Goal: Download file/media

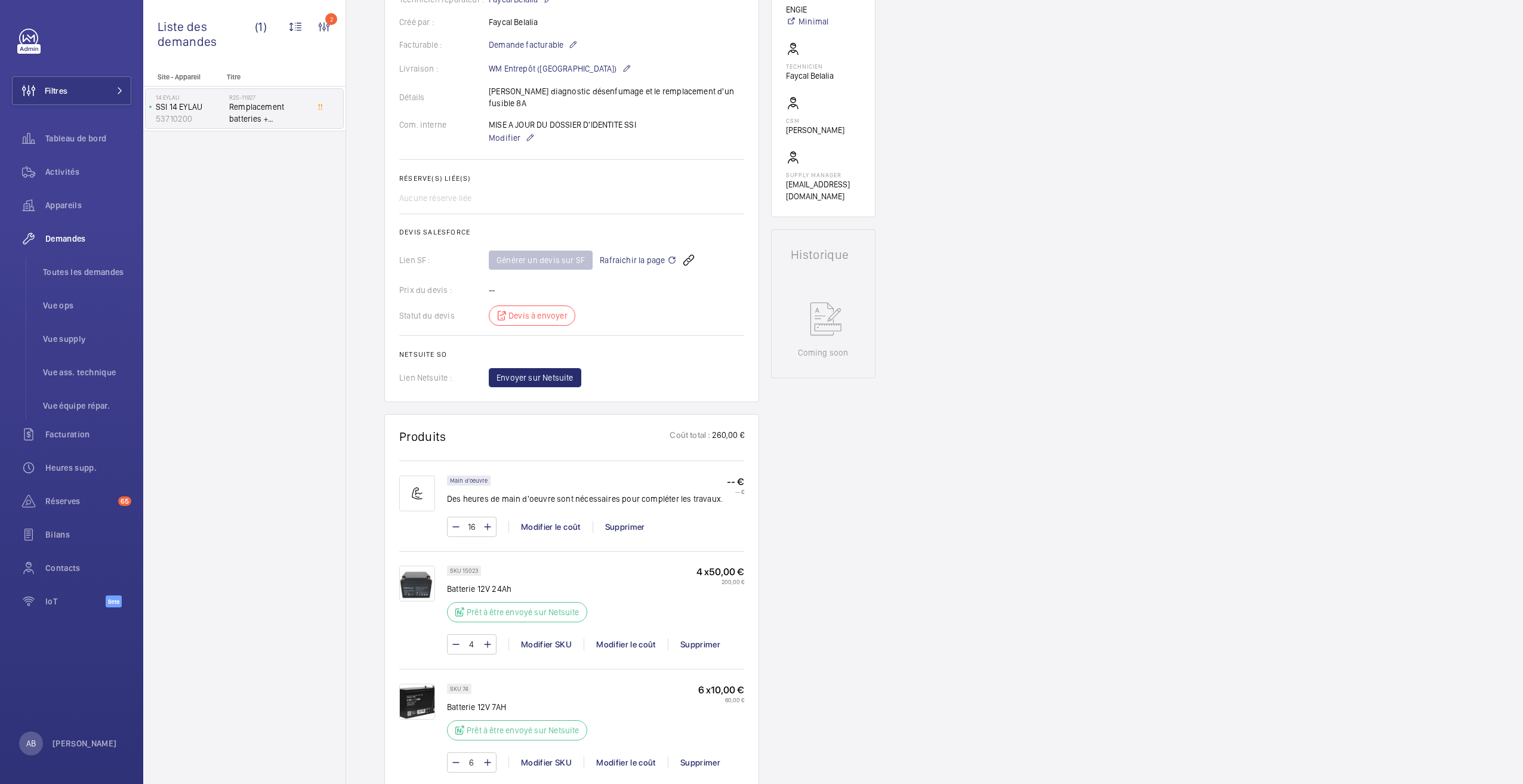
scroll to position [352, 0]
click at [651, 254] on span "Rafraichir la page" at bounding box center [638, 261] width 77 height 14
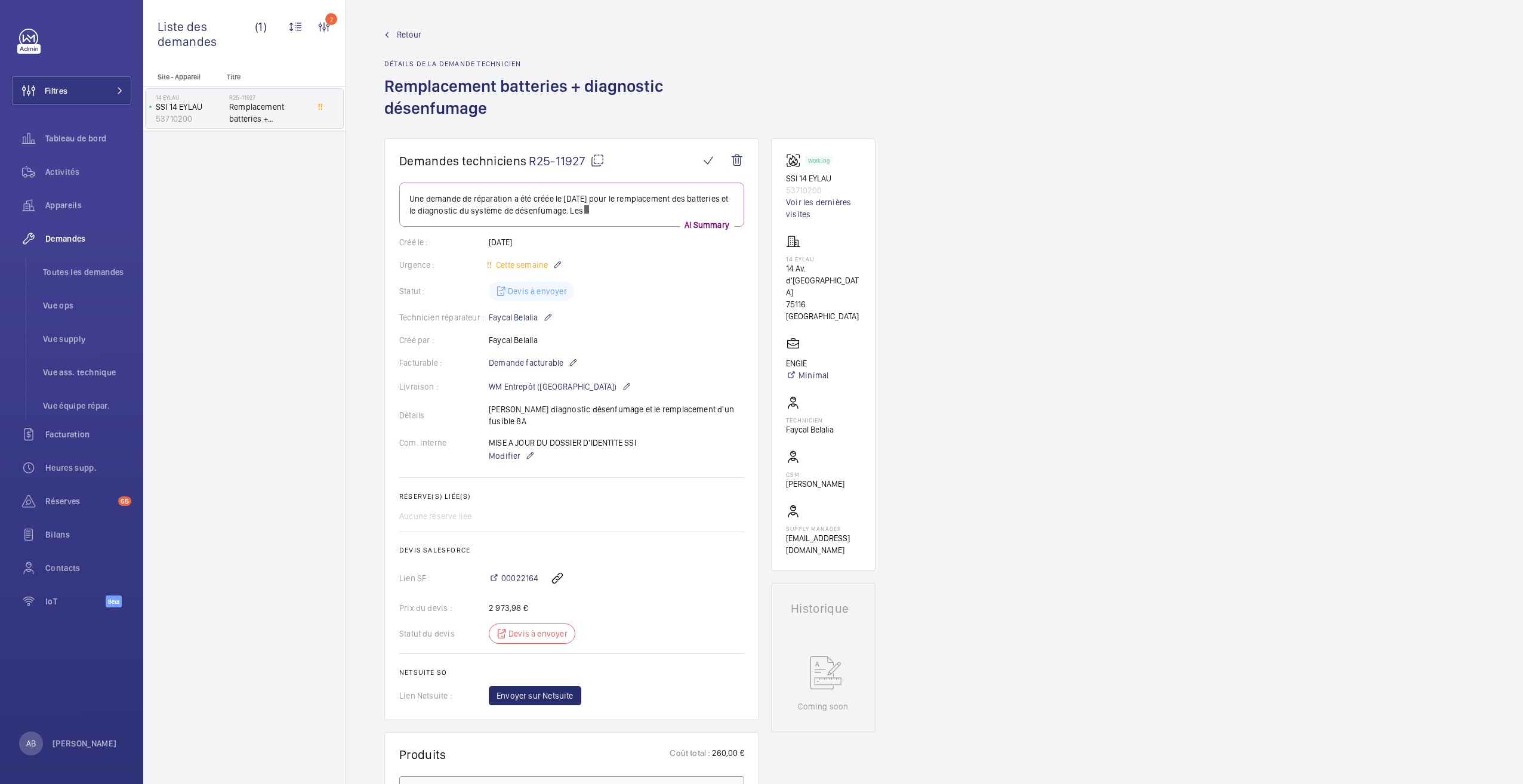
scroll to position [69, 0]
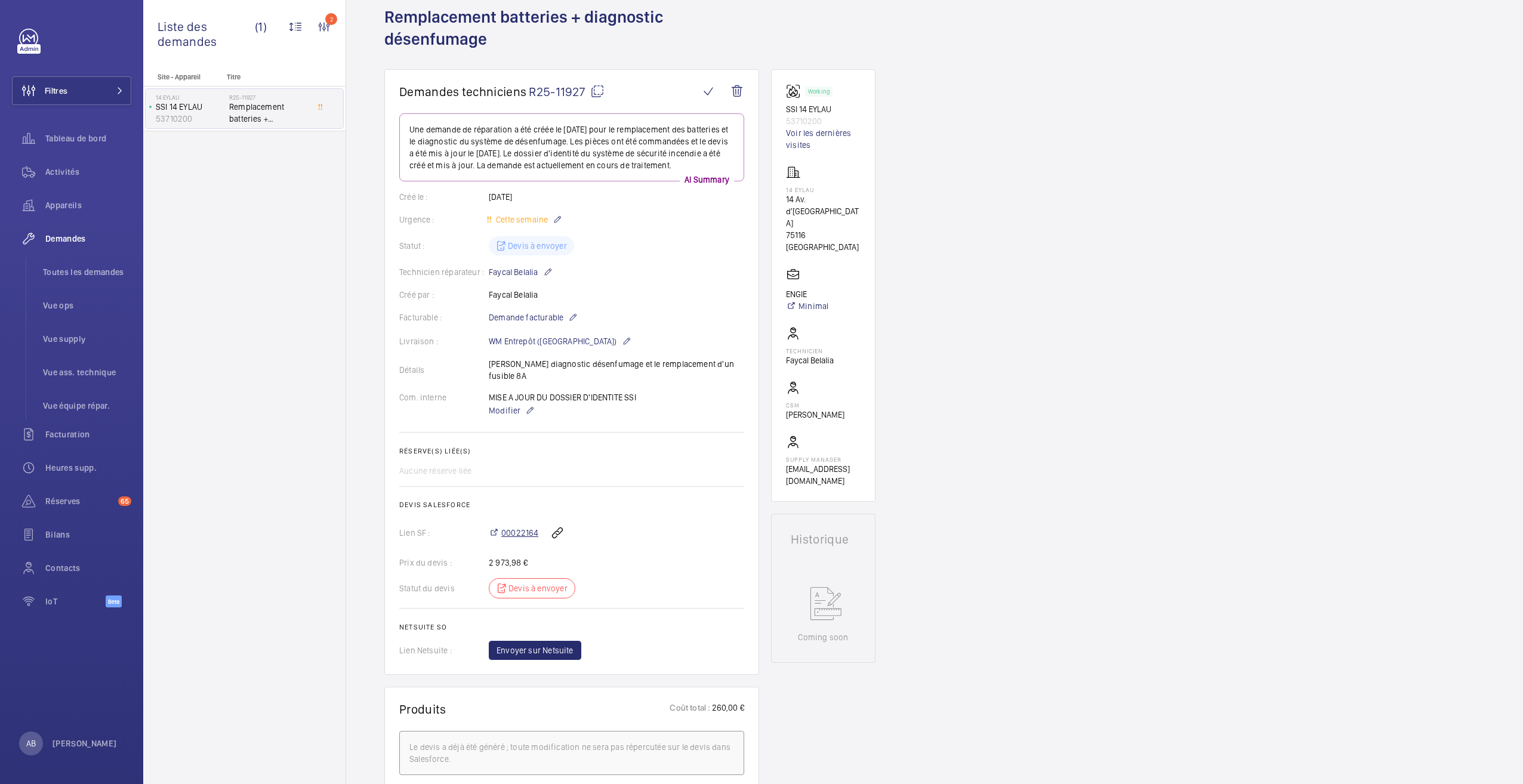
click at [525, 536] on span "00022164" at bounding box center [519, 533] width 37 height 12
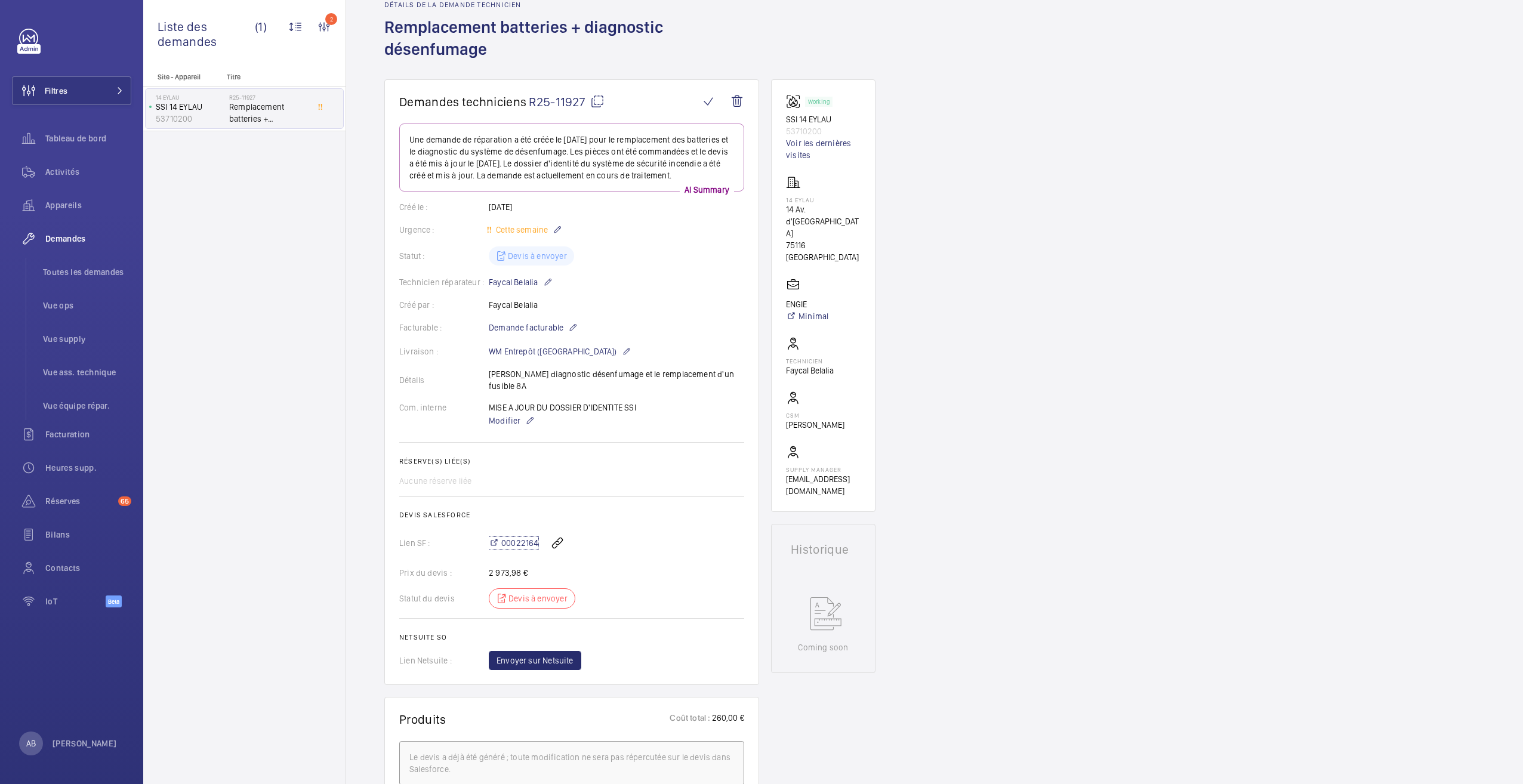
scroll to position [0, 0]
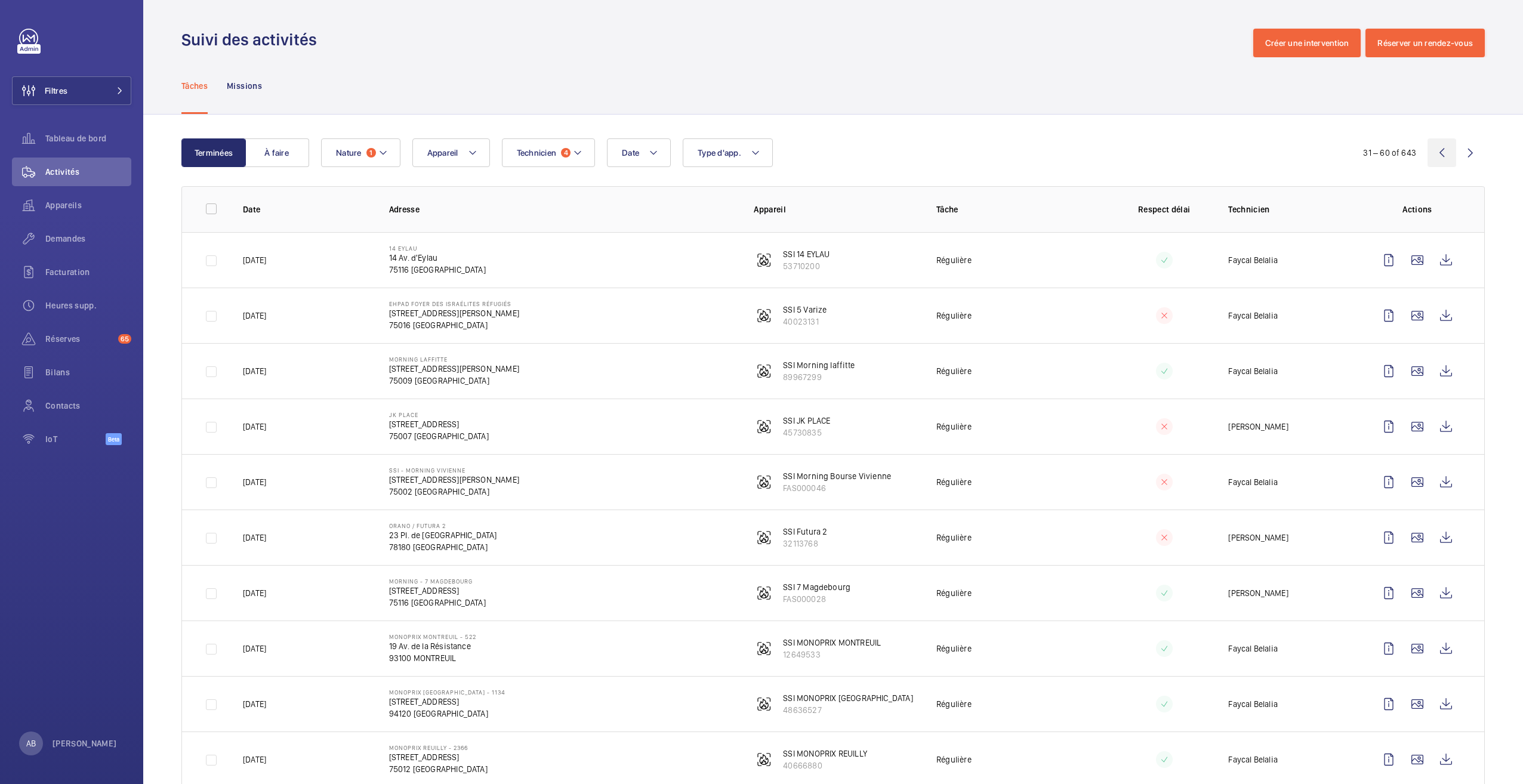
click at [1427, 151] on wm-front-icon-button at bounding box center [1441, 152] width 29 height 29
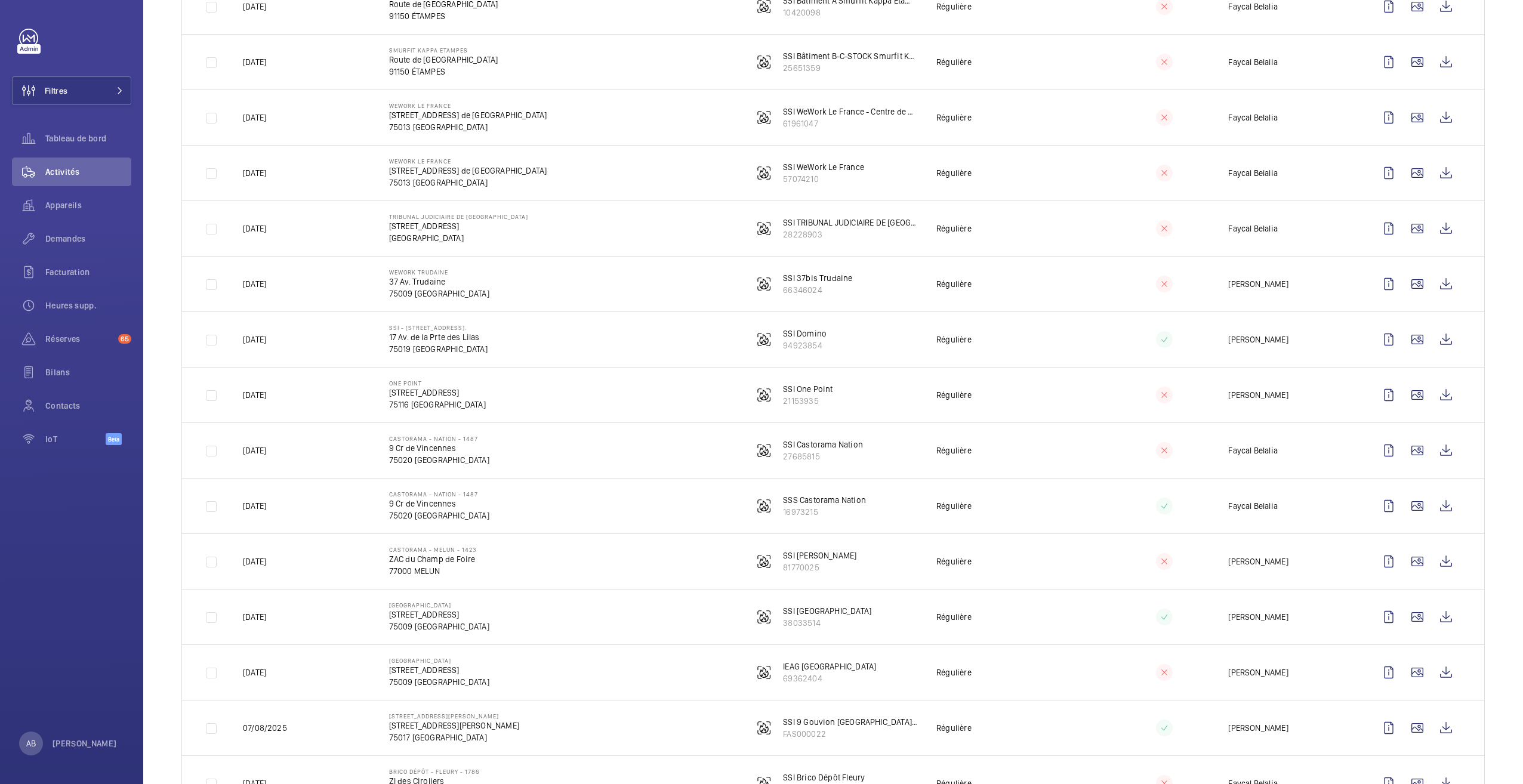
scroll to position [1135, 0]
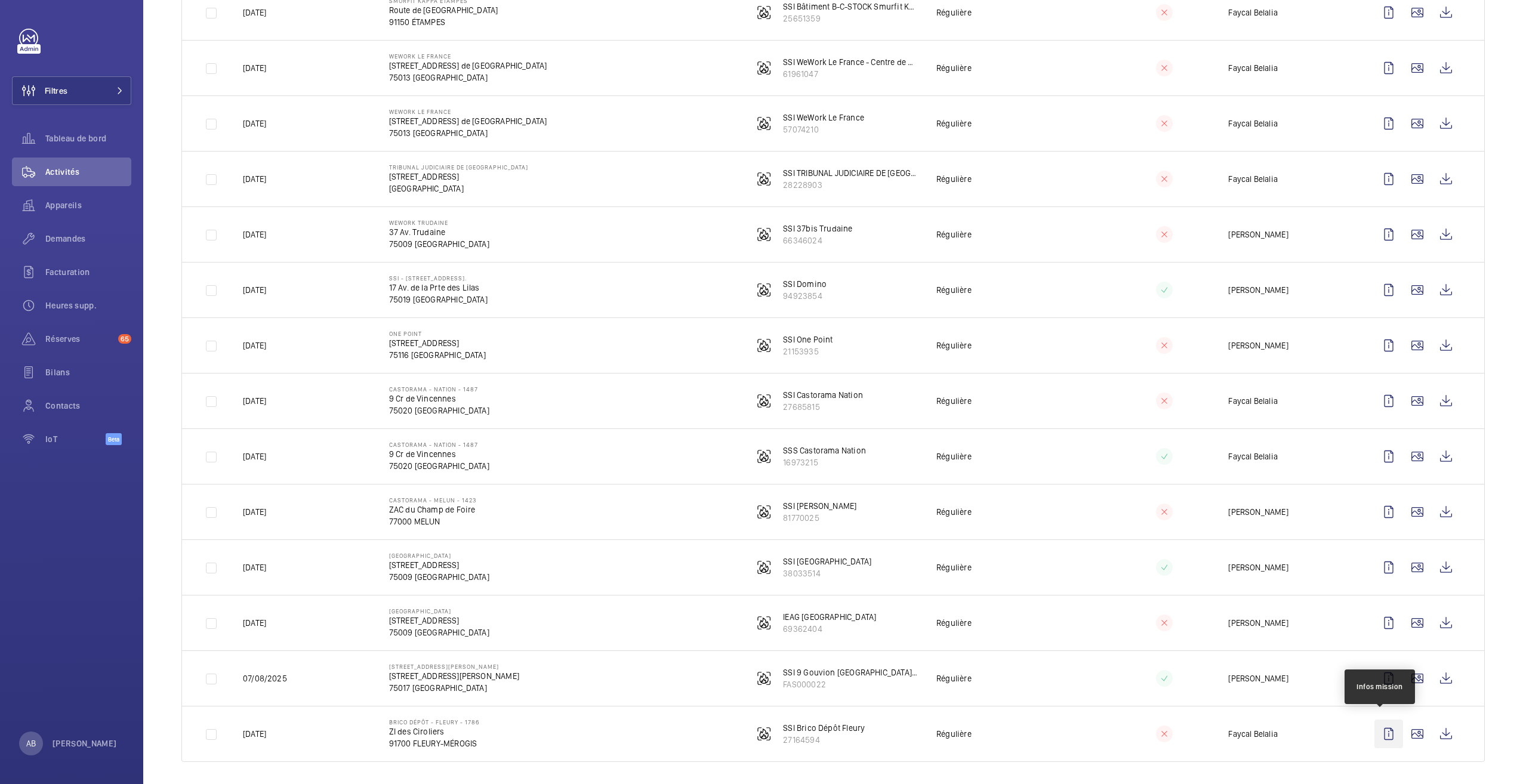
click at [1376, 728] on wm-front-icon-button at bounding box center [1388, 733] width 29 height 29
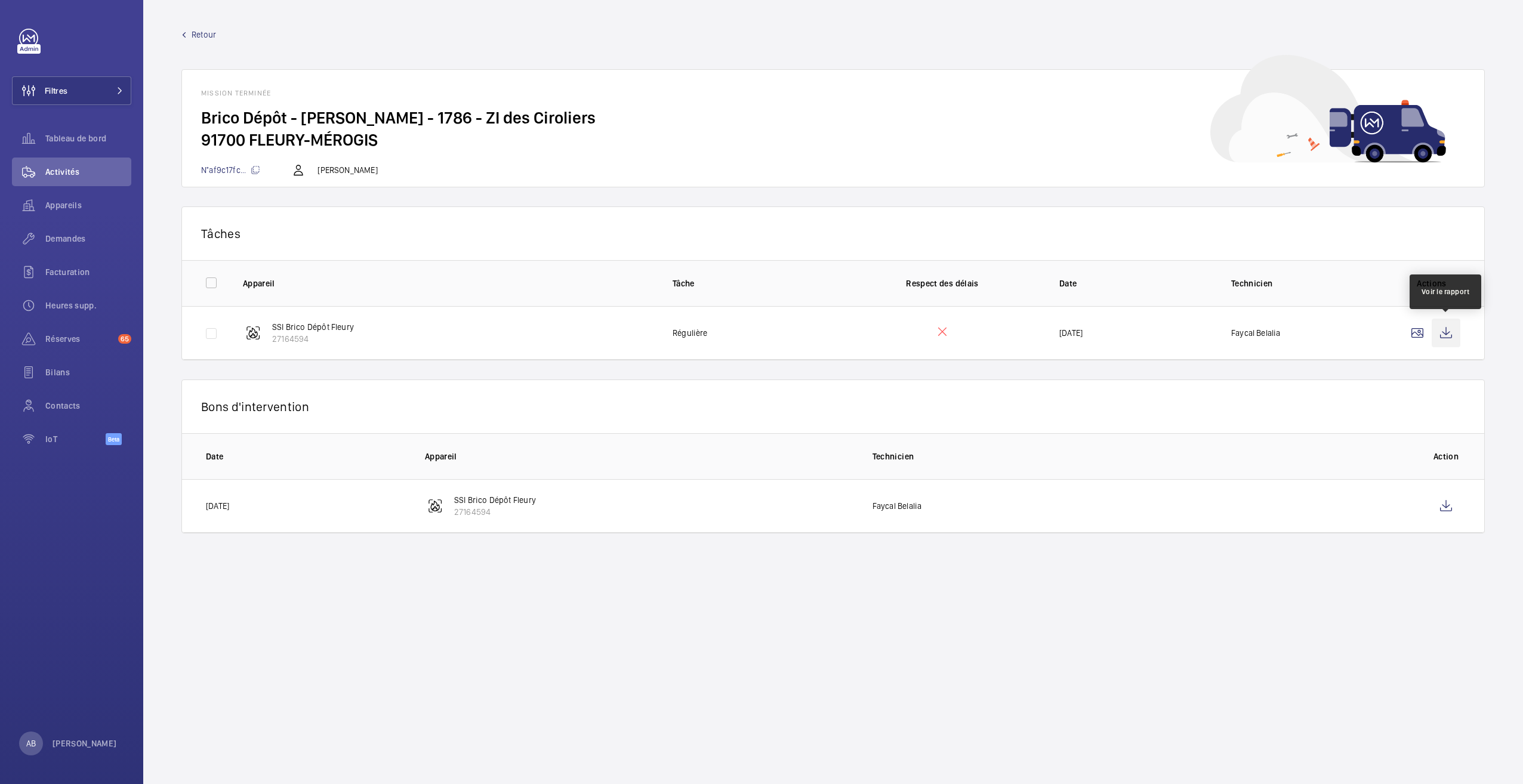
click at [1444, 334] on wm-front-icon-button at bounding box center [1446, 333] width 29 height 29
click at [183, 35] on mat-icon at bounding box center [184, 34] width 5 height 5
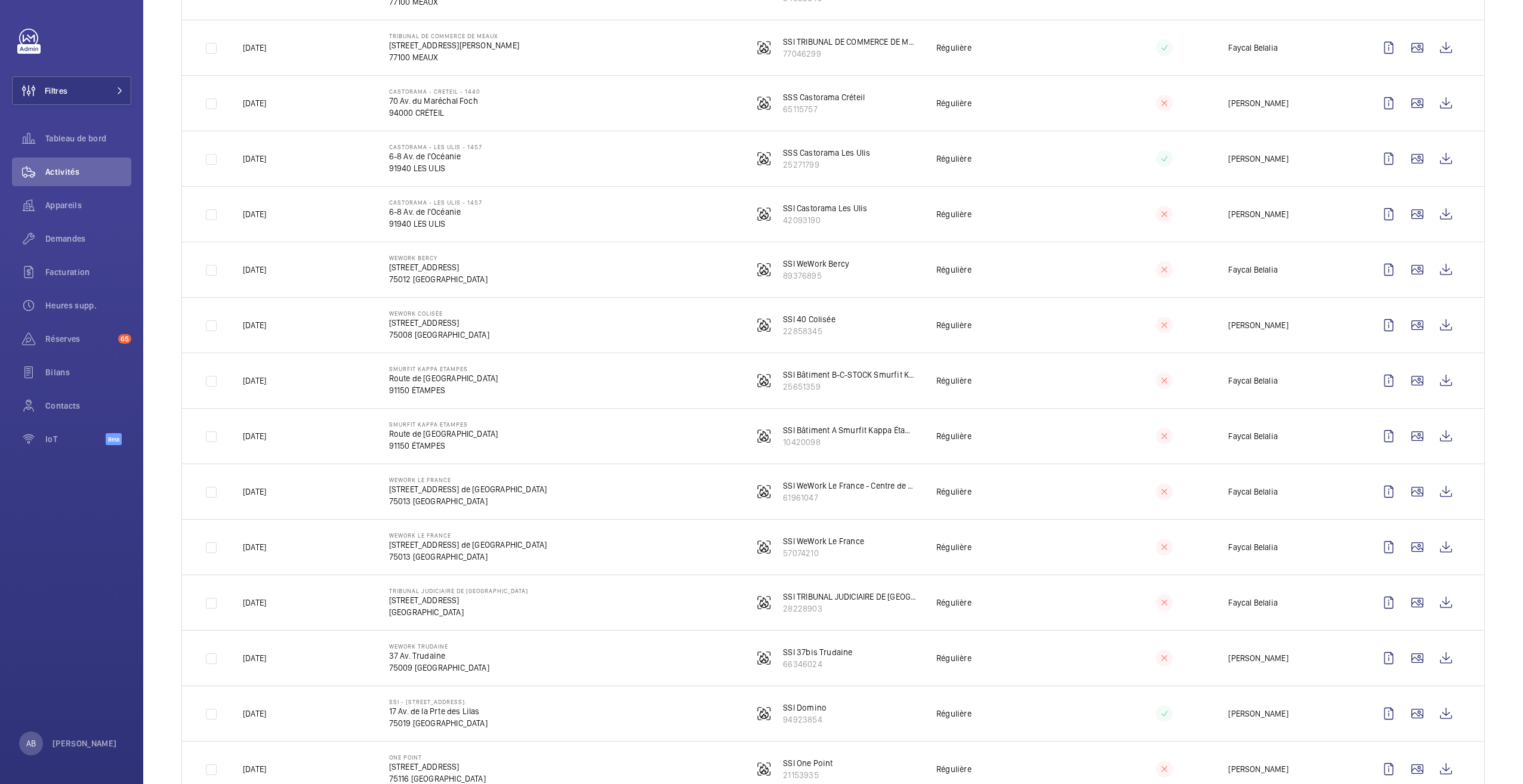
scroll to position [1135, 0]
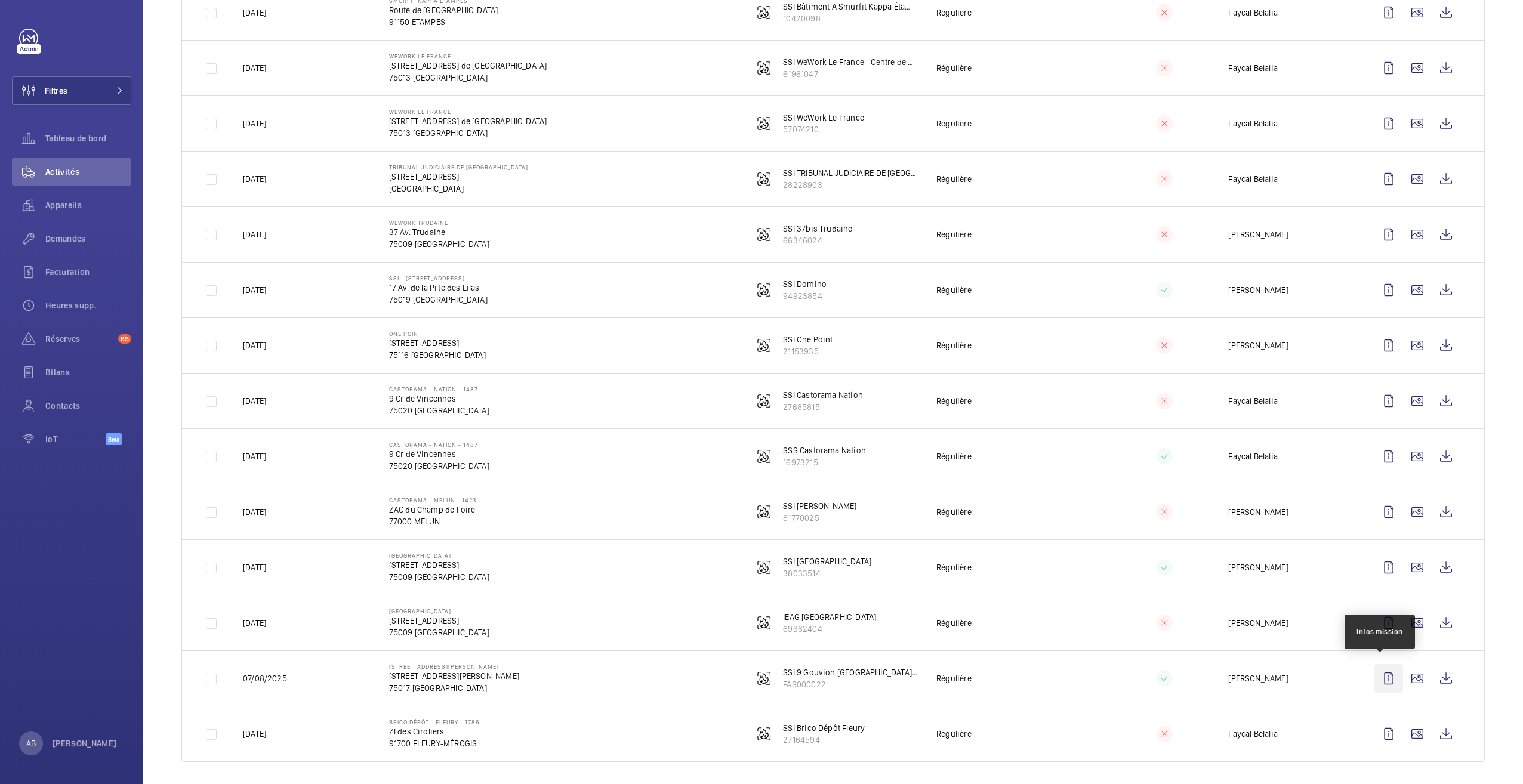
click at [1379, 675] on wm-front-icon-button at bounding box center [1388, 678] width 29 height 29
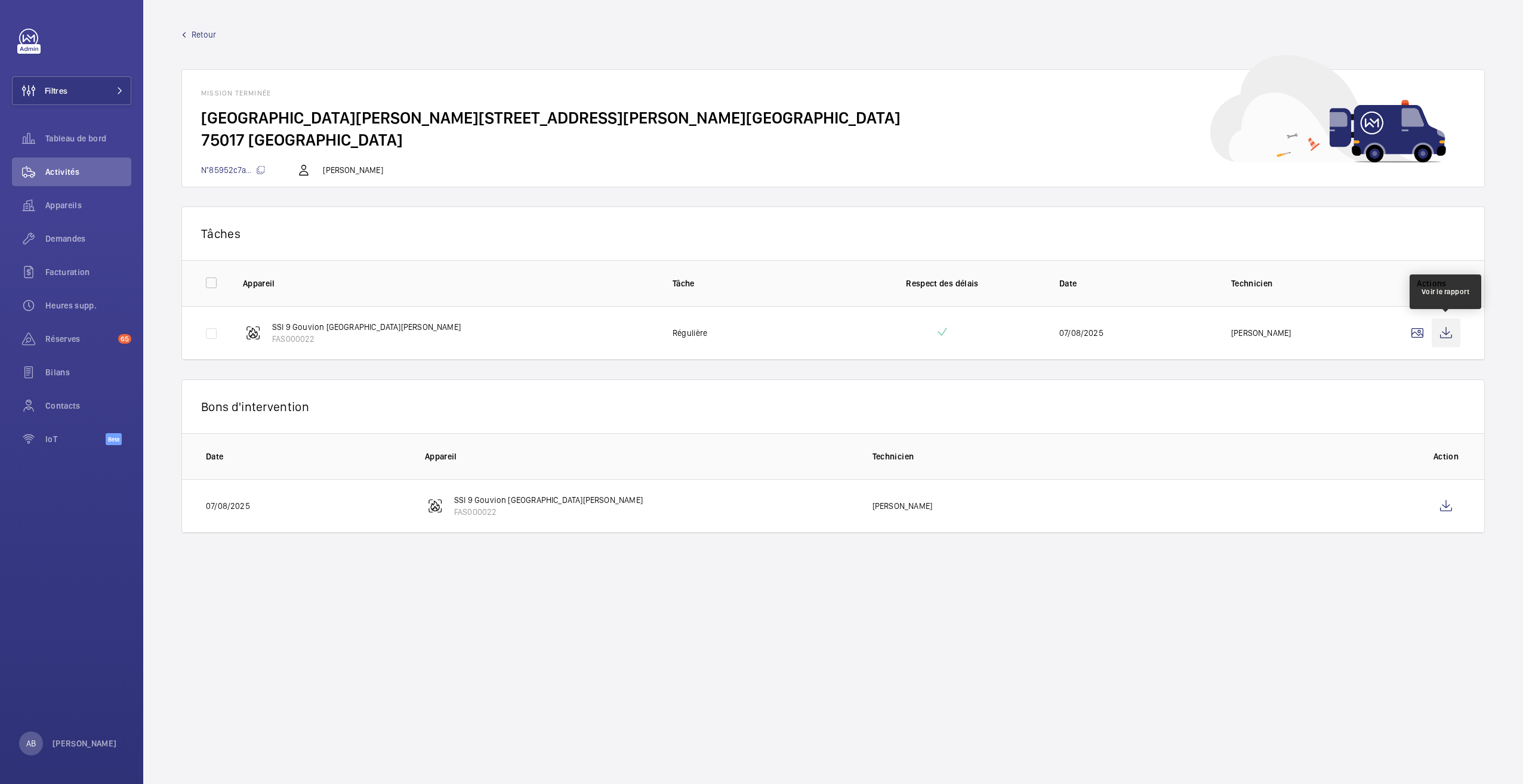
click at [1444, 337] on wm-front-icon-button at bounding box center [1446, 333] width 29 height 29
click at [190, 29] on link "Retour" at bounding box center [833, 34] width 1303 height 12
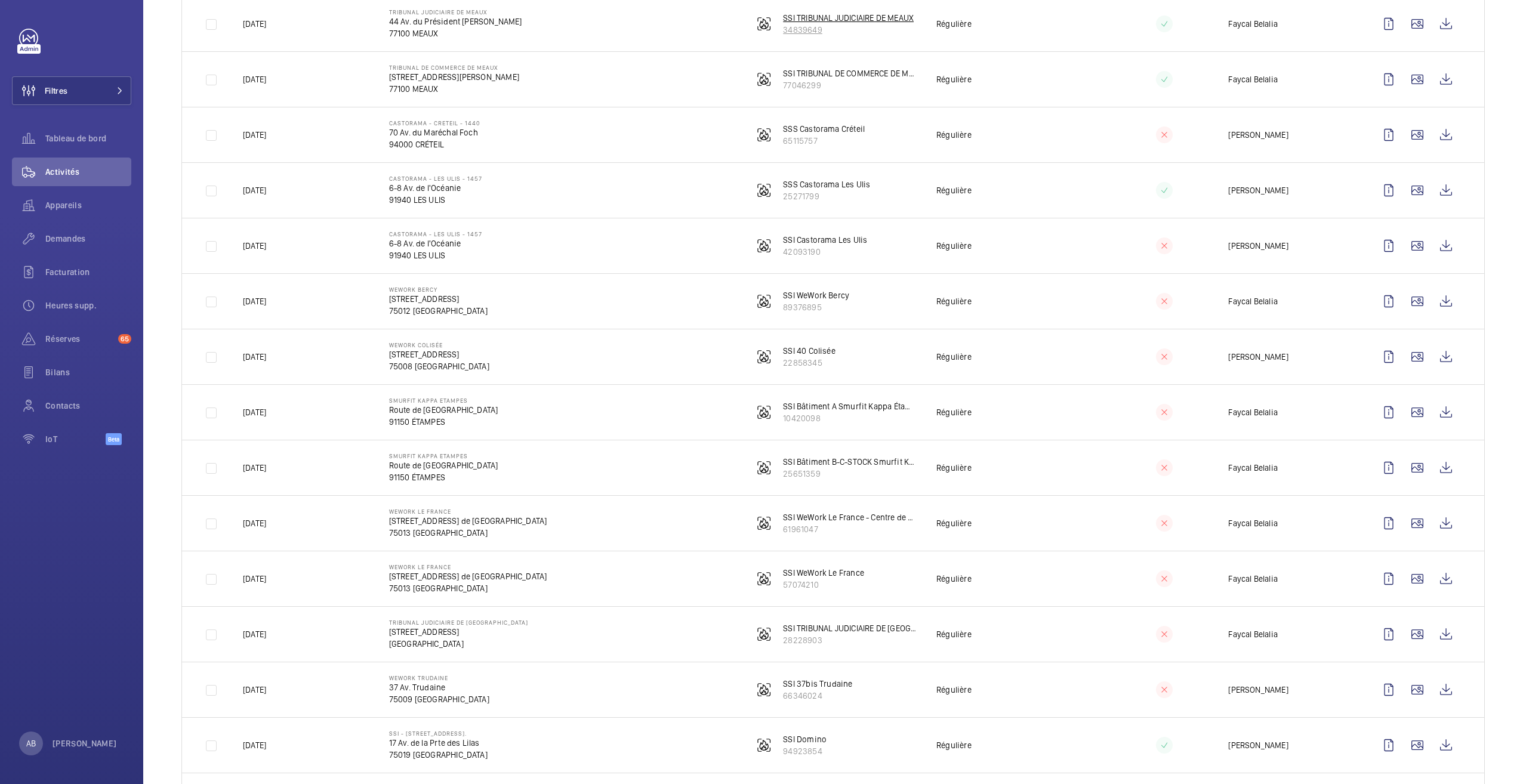
scroll to position [1135, 0]
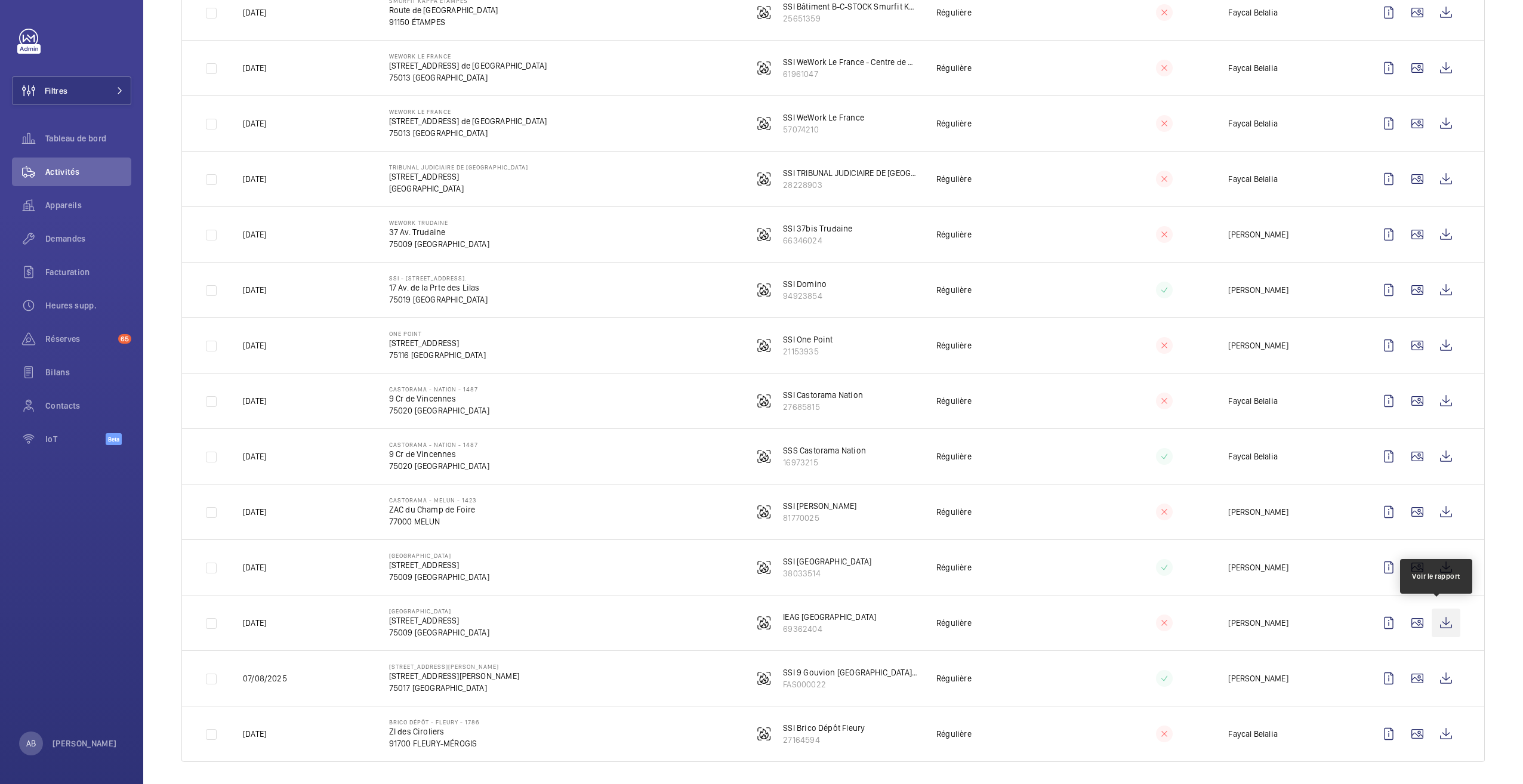
click at [1434, 618] on wm-front-icon-button at bounding box center [1446, 622] width 29 height 29
